Goal: Task Accomplishment & Management: Complete application form

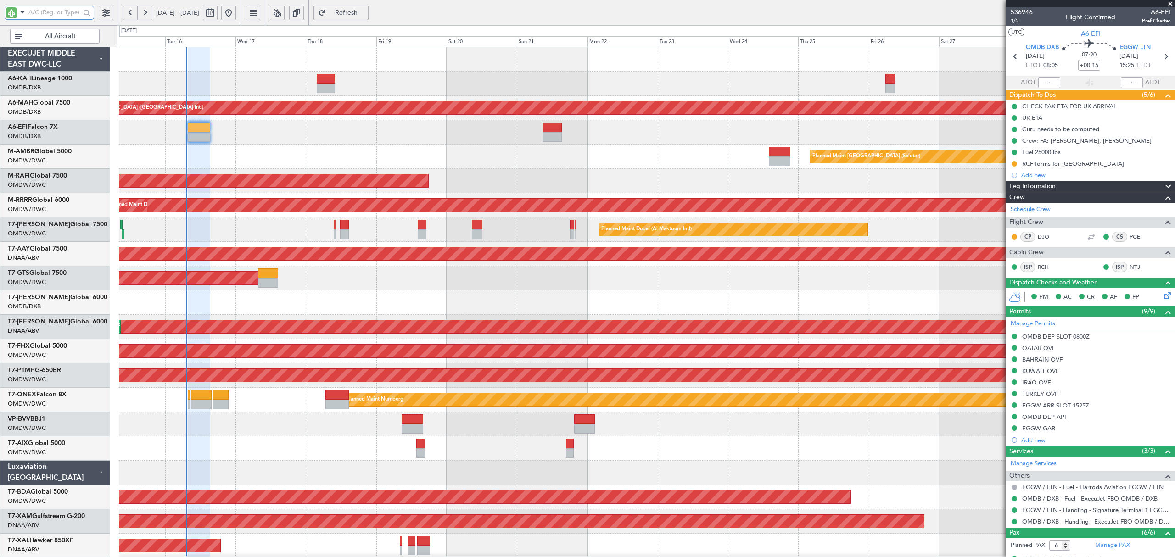
click at [47, 17] on input "text" at bounding box center [54, 13] width 52 height 14
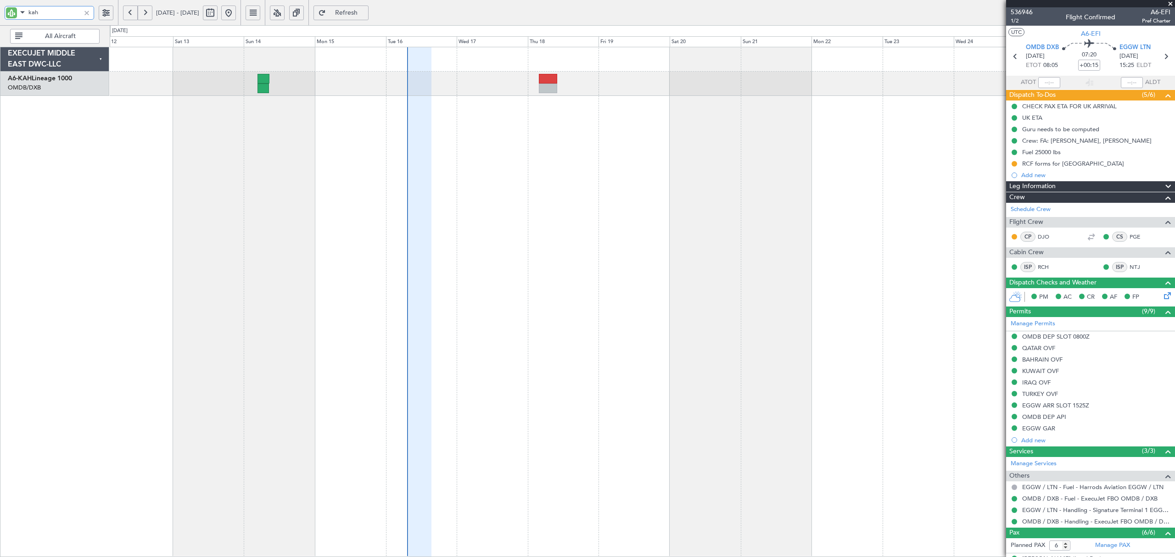
click at [524, 132] on div at bounding box center [642, 302] width 1065 height 511
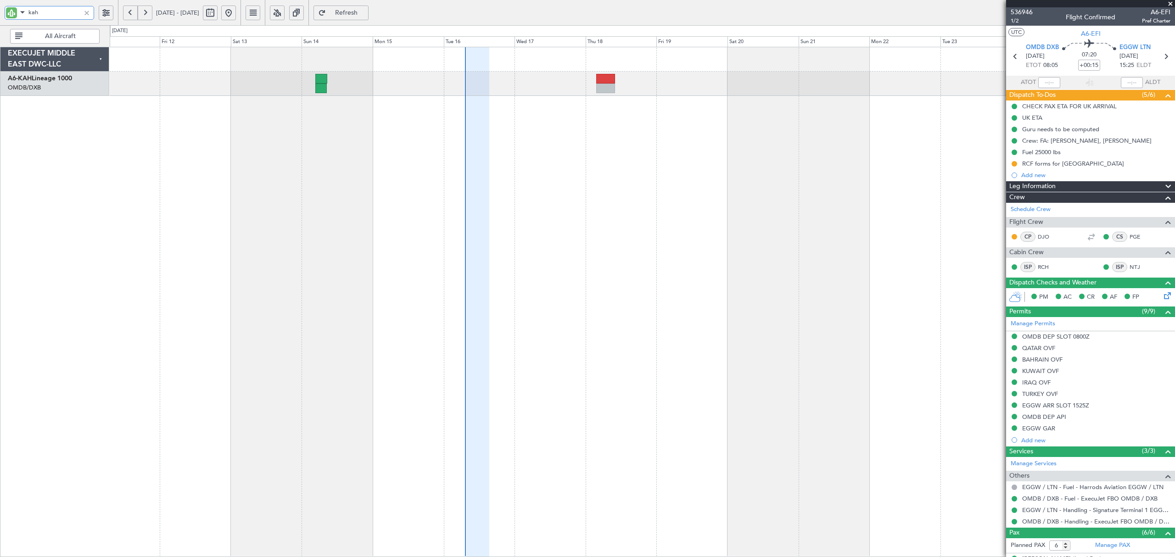
type input "kah"
type input "[PERSON_NAME] ([PERSON_NAME])"
type input "7286"
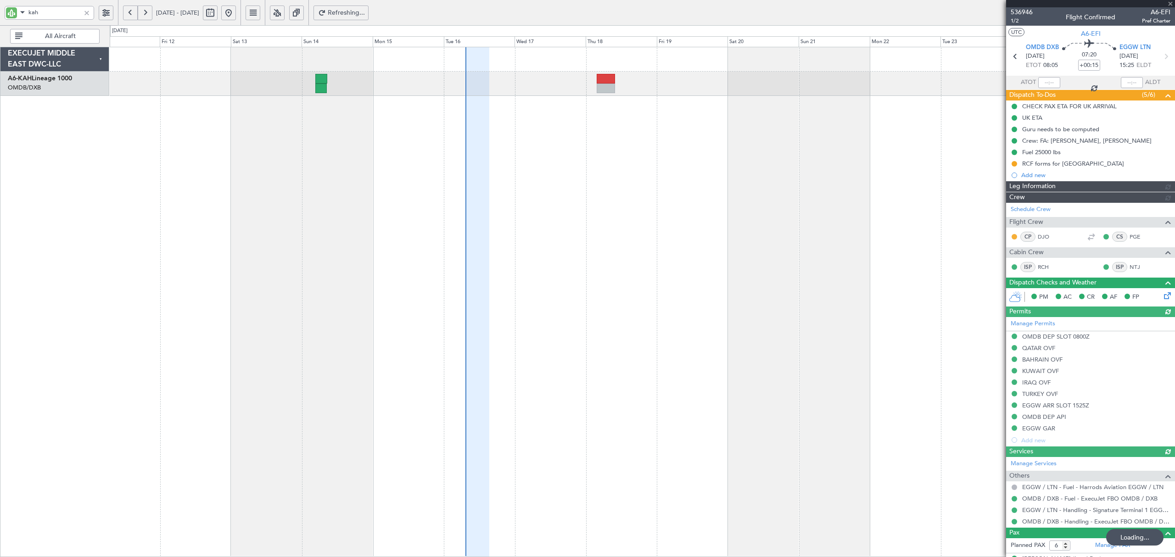
type input "[PERSON_NAME] ([PERSON_NAME])"
type input "7286"
type input "[PERSON_NAME] ([PERSON_NAME])"
type input "7286"
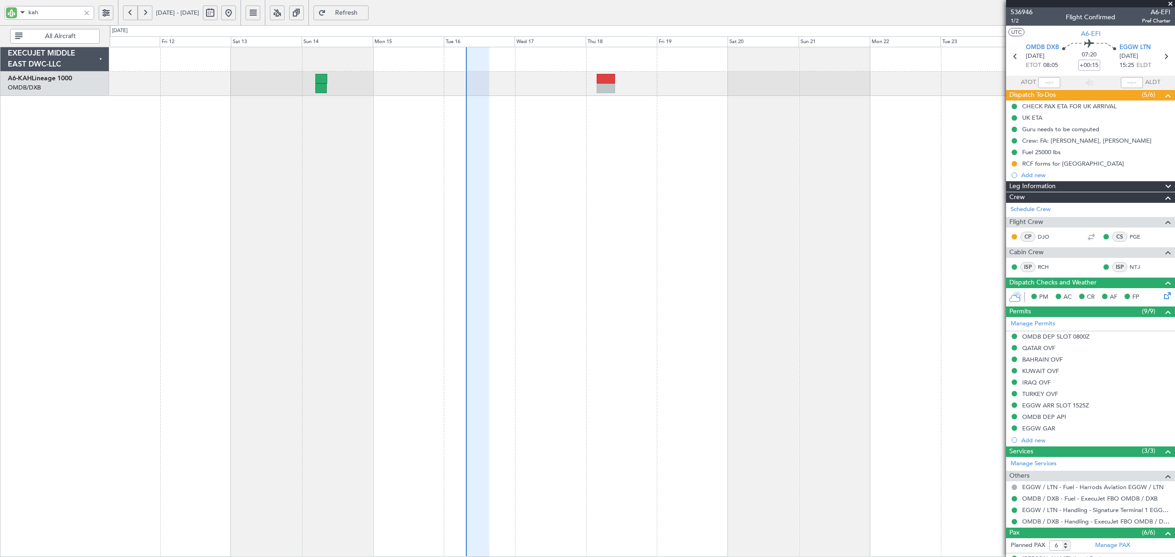
click at [88, 12] on div at bounding box center [87, 13] width 10 height 10
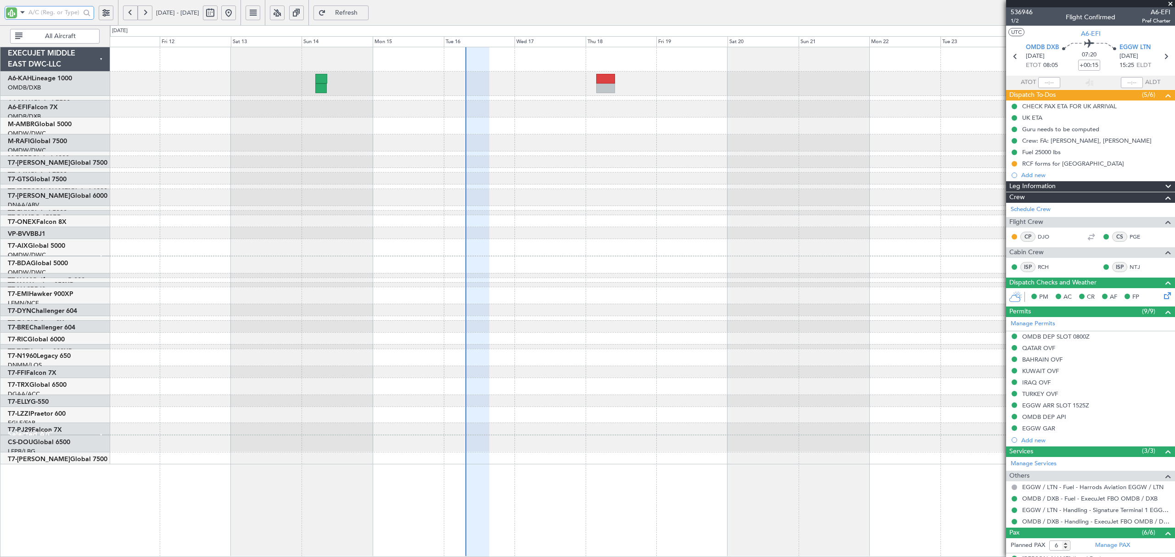
click at [347, 180] on div at bounding box center [642, 255] width 1065 height 416
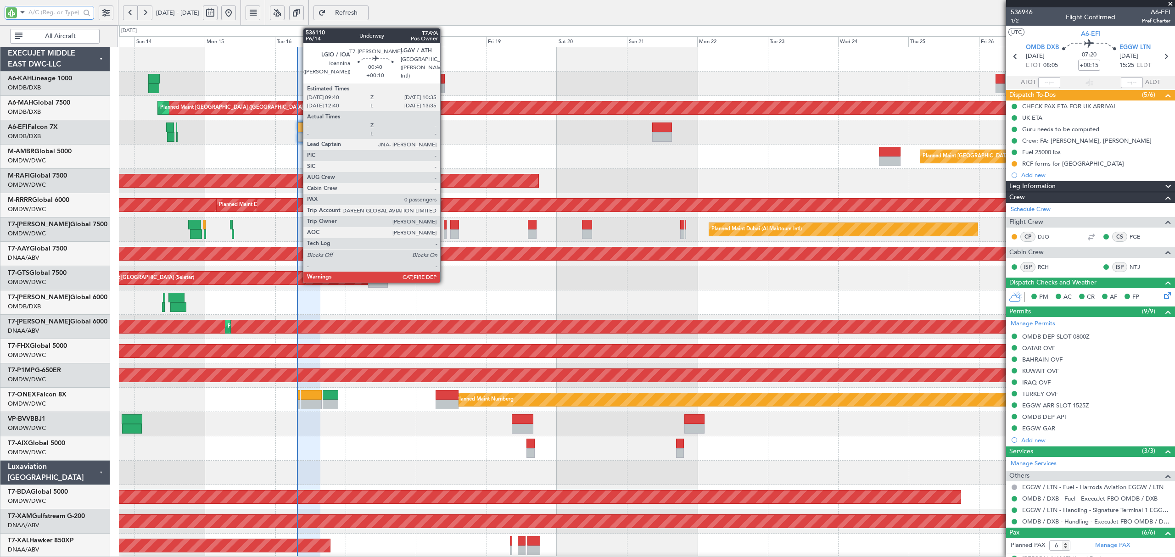
click at [444, 234] on div at bounding box center [445, 235] width 3 height 10
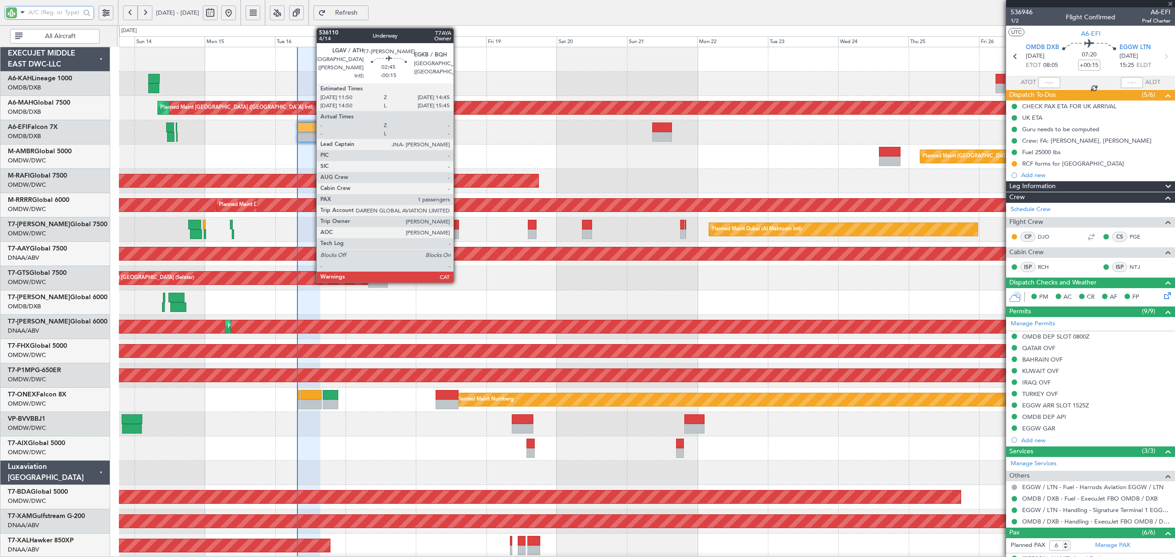
type input "+00:10"
type input "0"
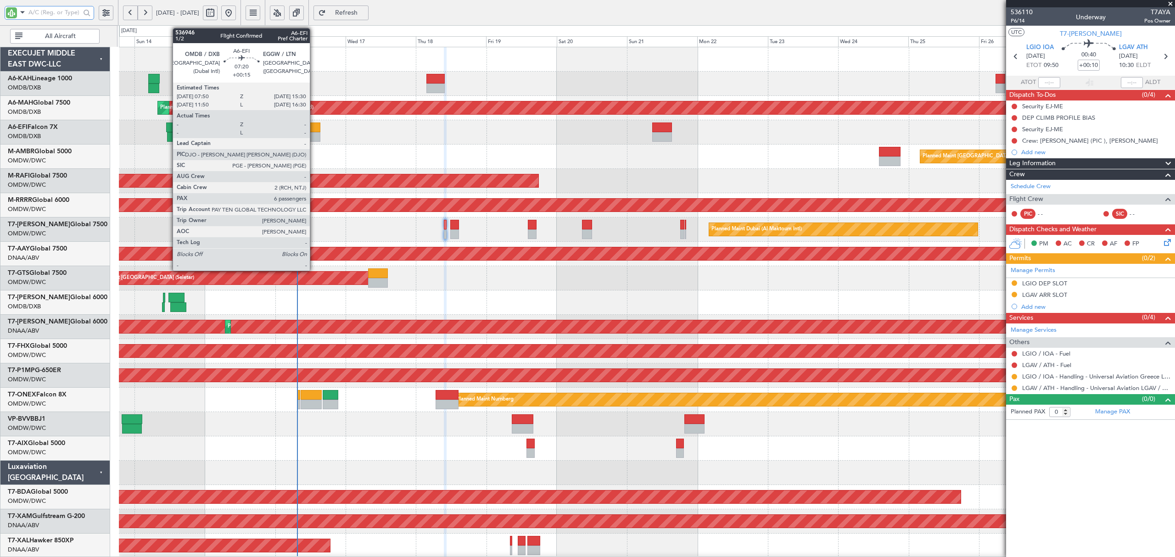
click at [314, 133] on div at bounding box center [309, 137] width 22 height 10
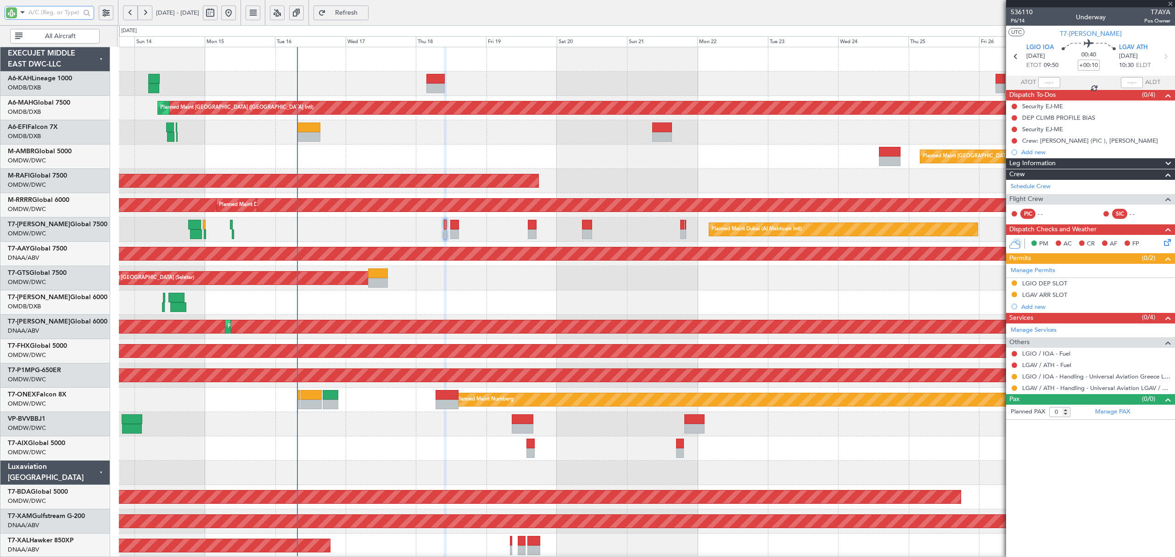
type input "+00:15"
type input "6"
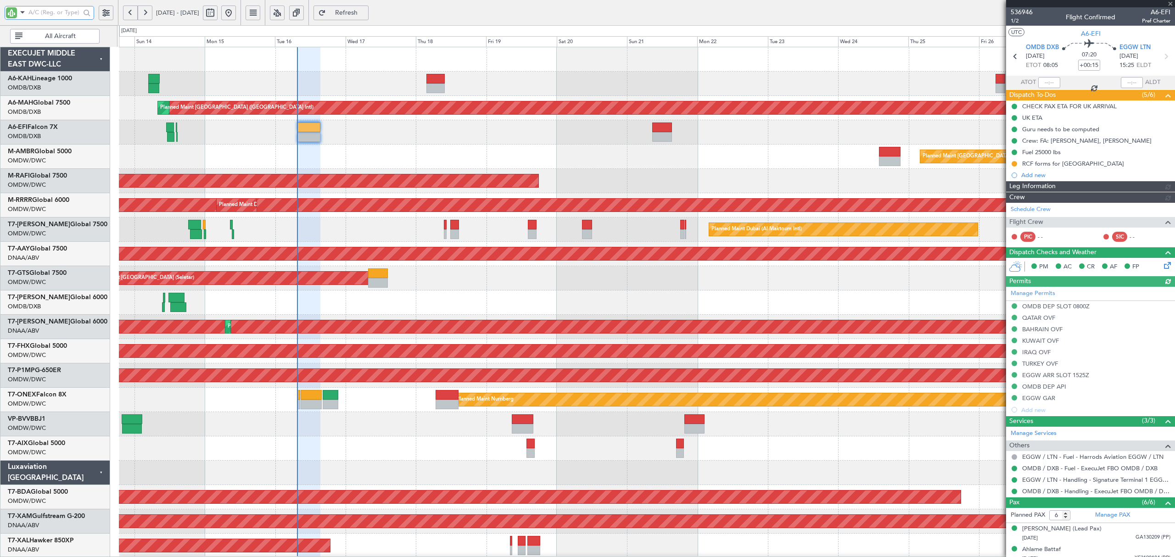
type input "[PERSON_NAME] ([PERSON_NAME])"
type input "7286"
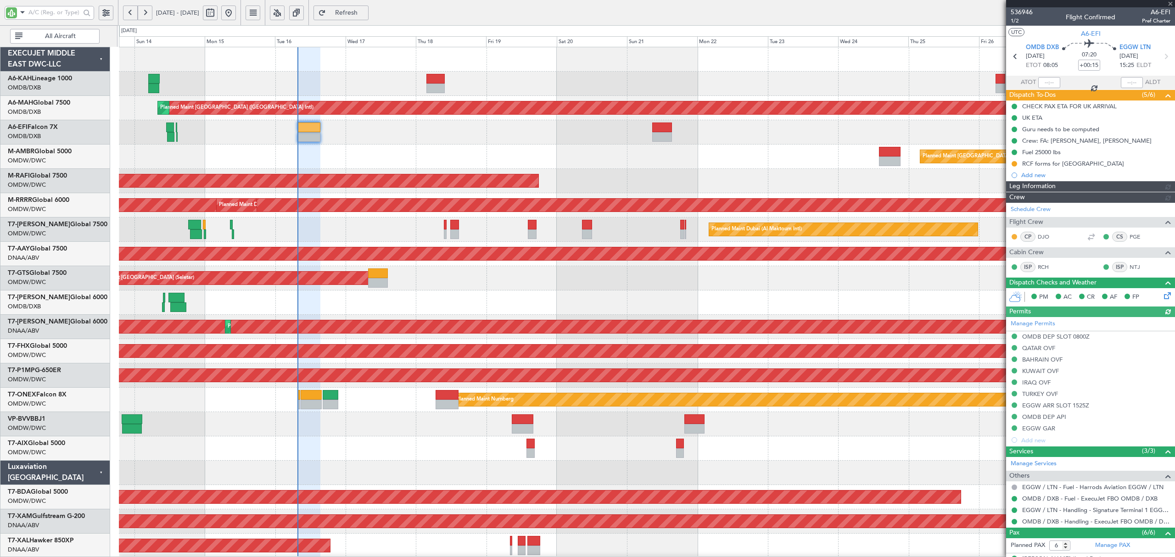
type input "[PERSON_NAME] ([PERSON_NAME])"
type input "7286"
type input "[PERSON_NAME] ([PERSON_NAME])"
type input "7286"
type input "[PERSON_NAME] ([PERSON_NAME])"
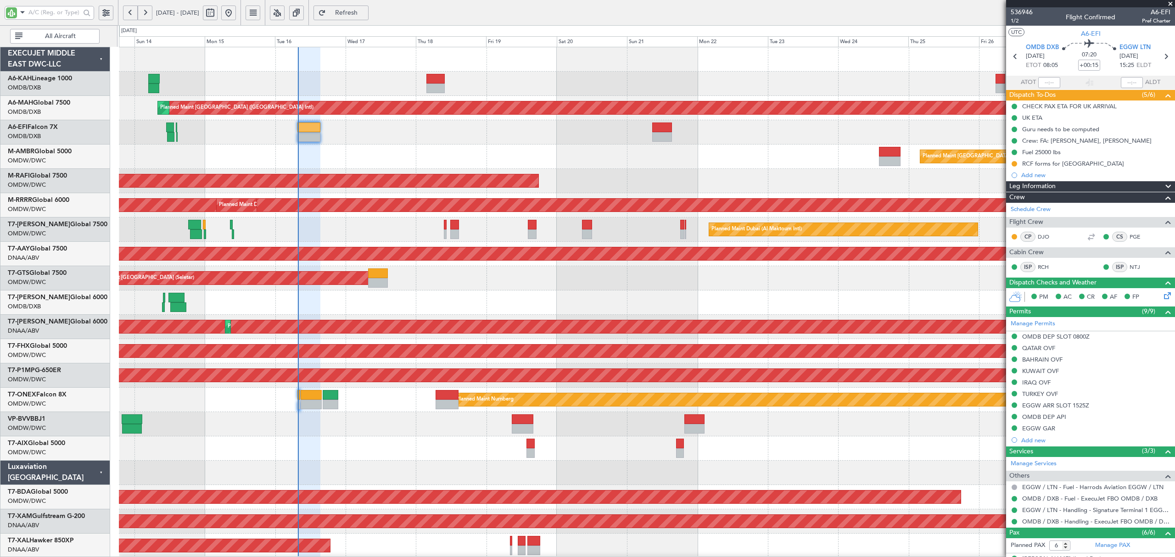
type input "7286"
type input "[PERSON_NAME] ([PERSON_NAME])"
type input "7286"
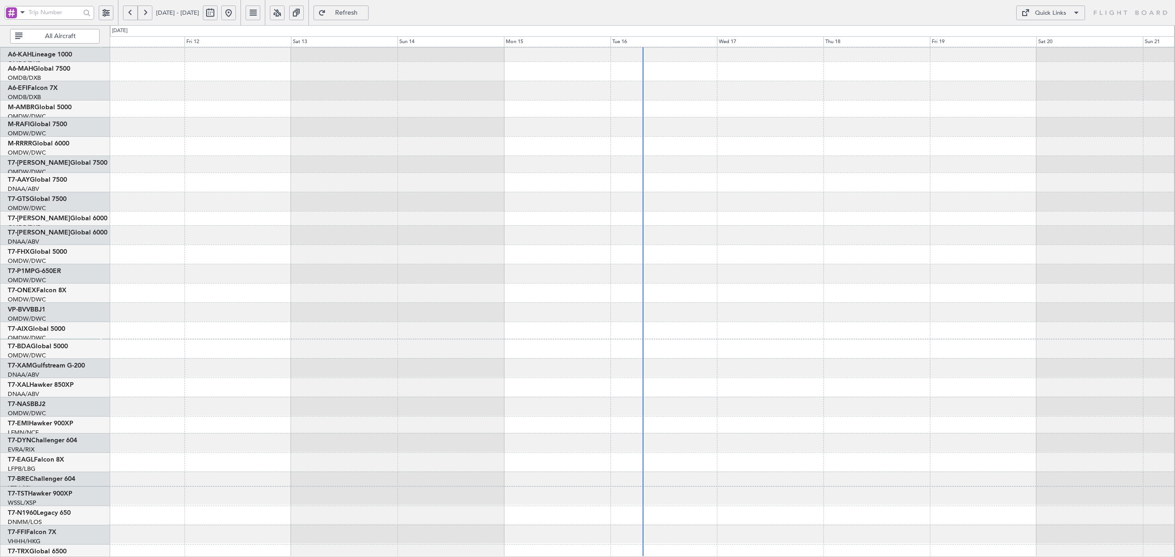
click at [605, 146] on div at bounding box center [642, 350] width 1065 height 607
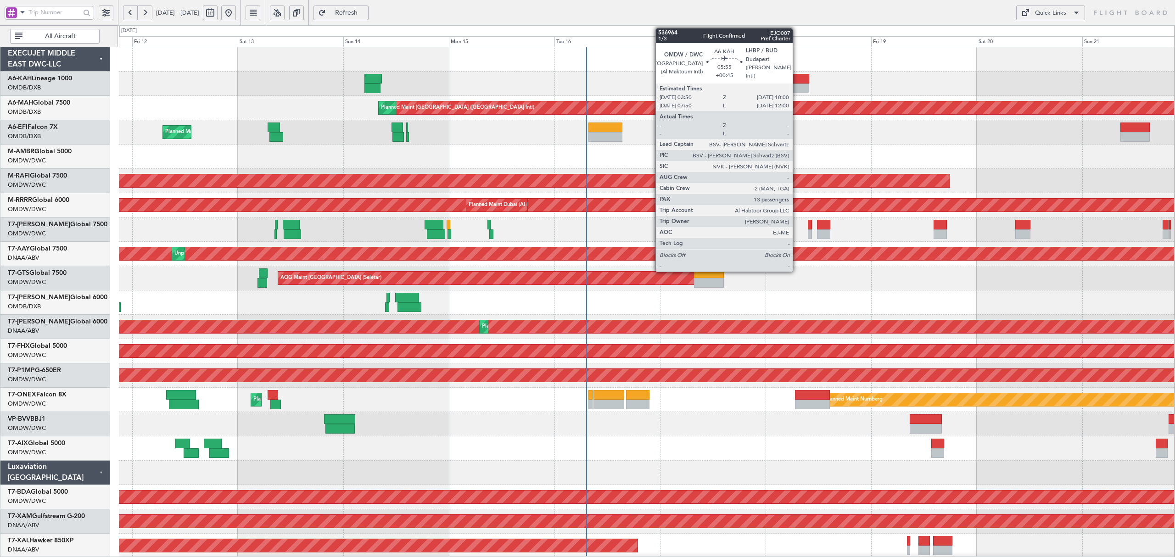
click at [797, 87] on div at bounding box center [796, 89] width 28 height 10
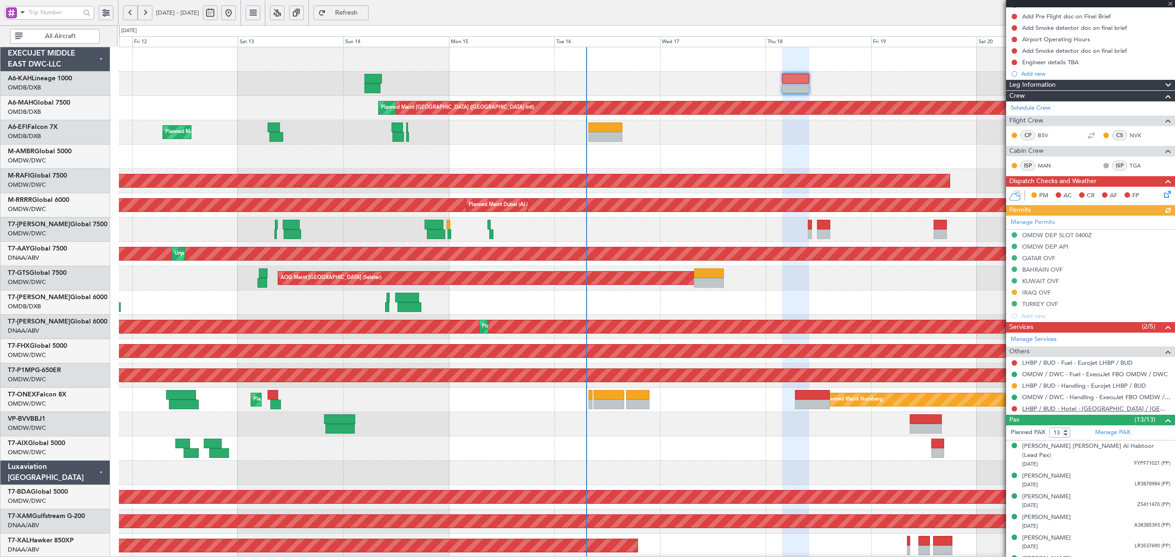
scroll to position [122, 0]
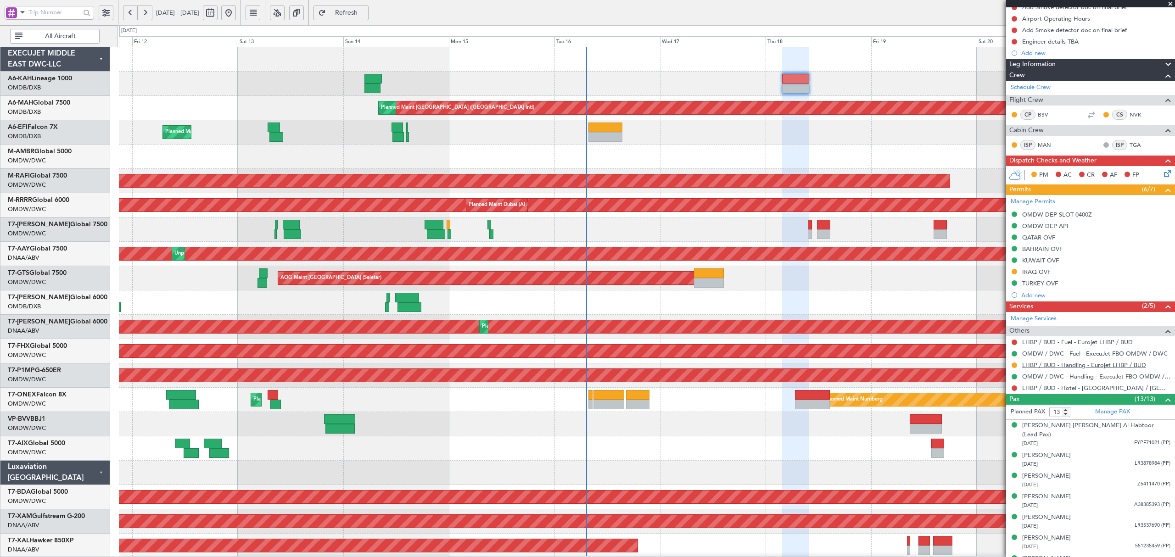
click at [1082, 366] on link "LHBP / BUD - Handling - Eurojet LHBP / BUD" at bounding box center [1085, 365] width 124 height 8
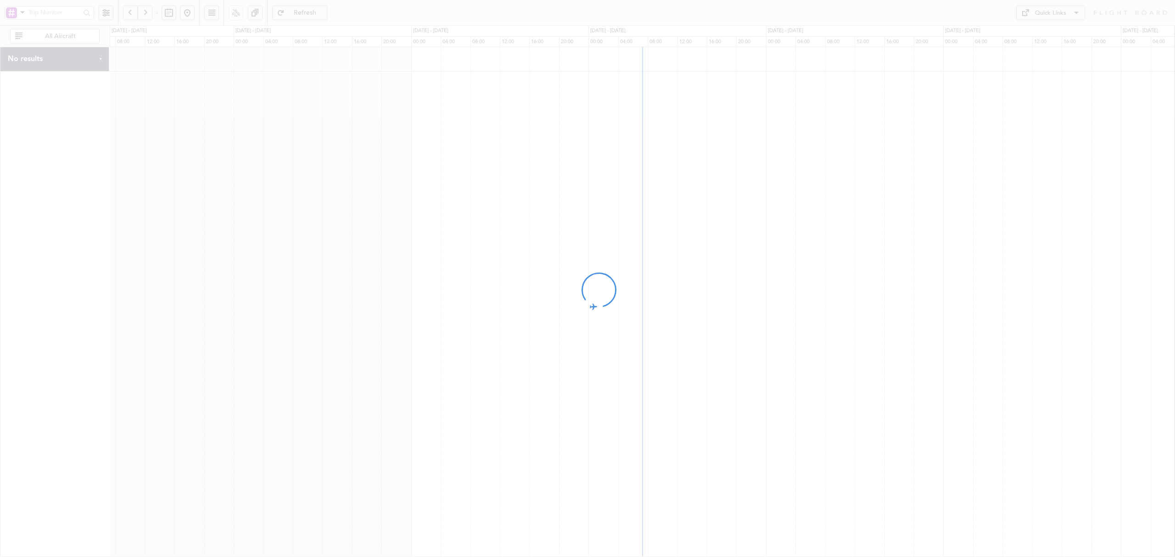
drag, startPoint x: 724, startPoint y: 152, endPoint x: 702, endPoint y: 155, distance: 22.2
click at [702, 155] on div at bounding box center [587, 278] width 1175 height 557
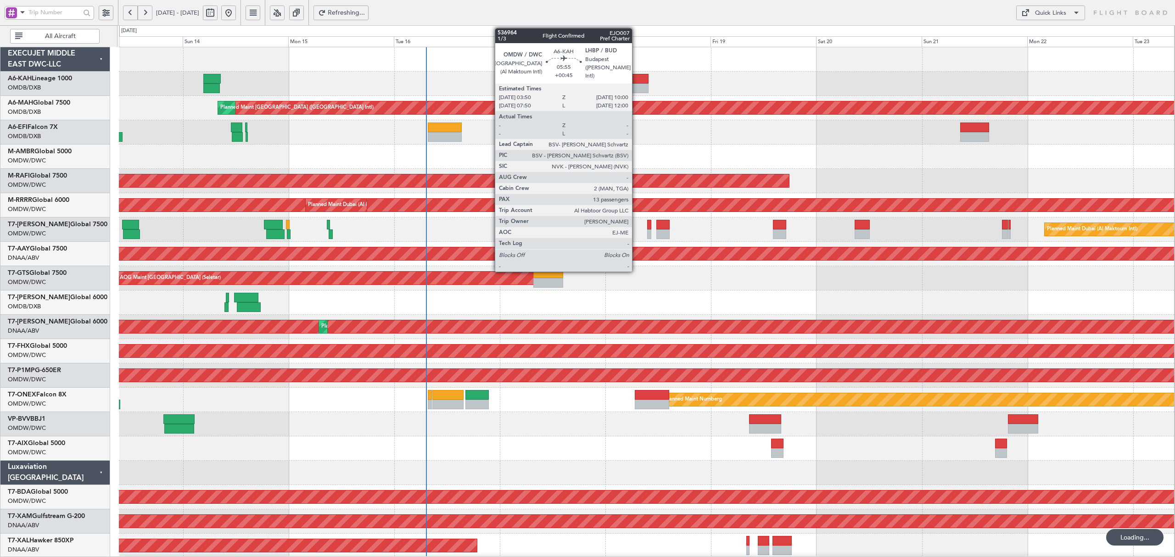
click at [636, 84] on div at bounding box center [636, 89] width 28 height 10
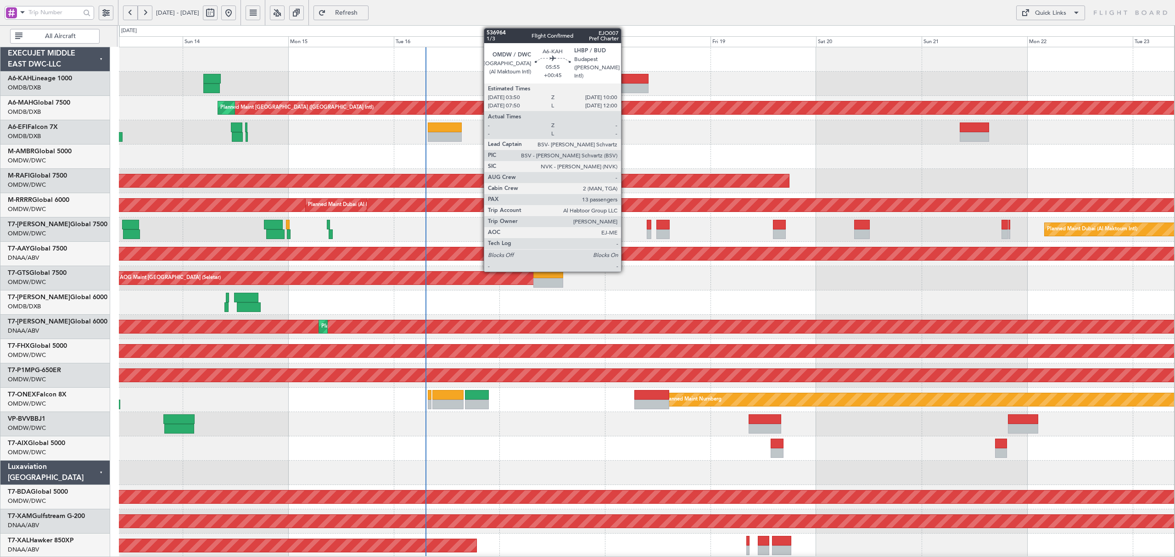
click at [625, 83] on div at bounding box center [636, 79] width 28 height 10
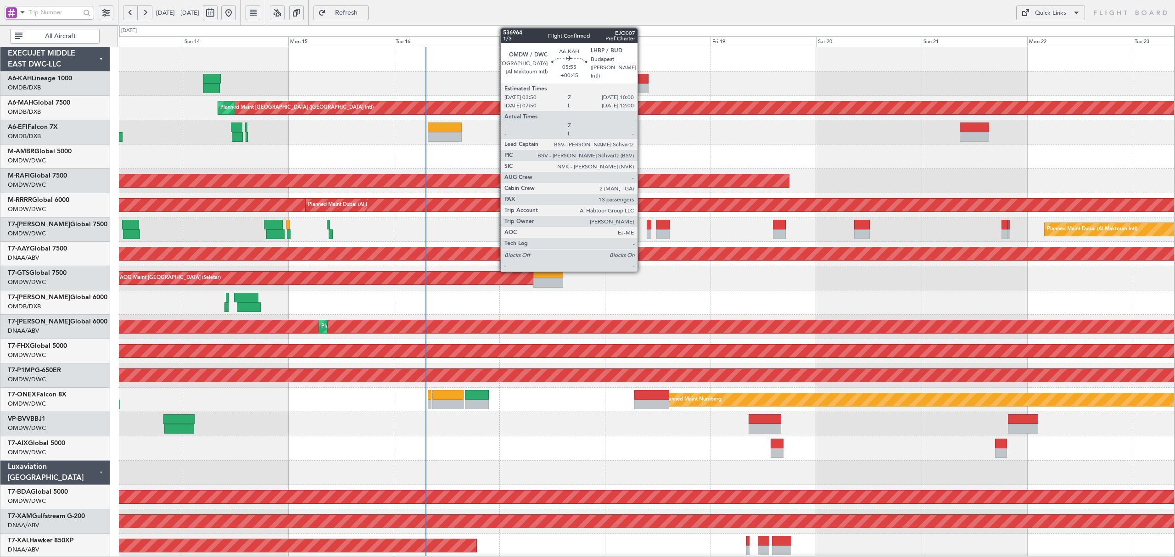
click at [641, 83] on div at bounding box center [636, 79] width 28 height 10
